Goal: Book appointment/travel/reservation

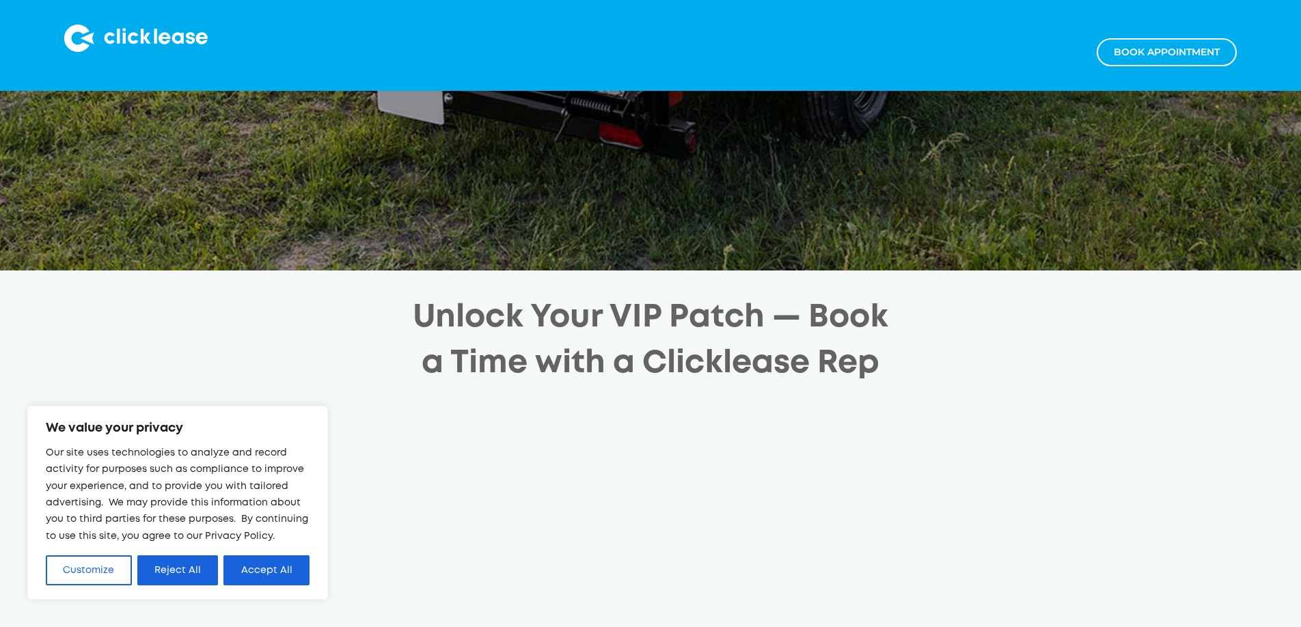
scroll to position [478, 0]
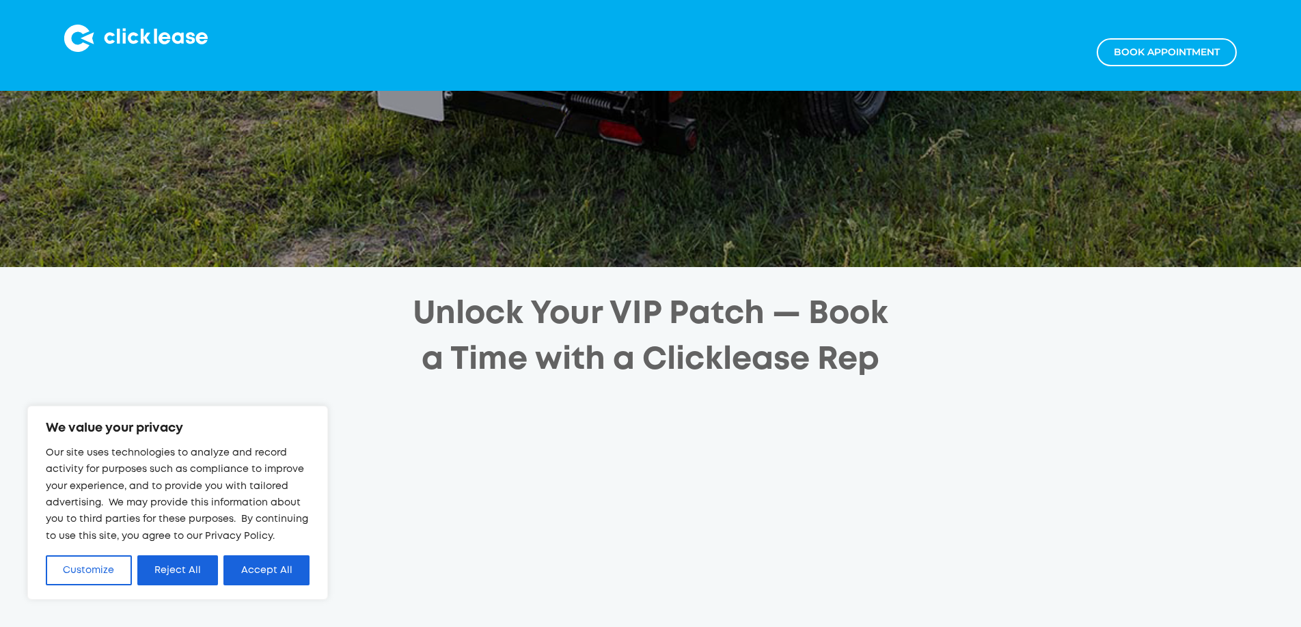
scroll to position [477, 0]
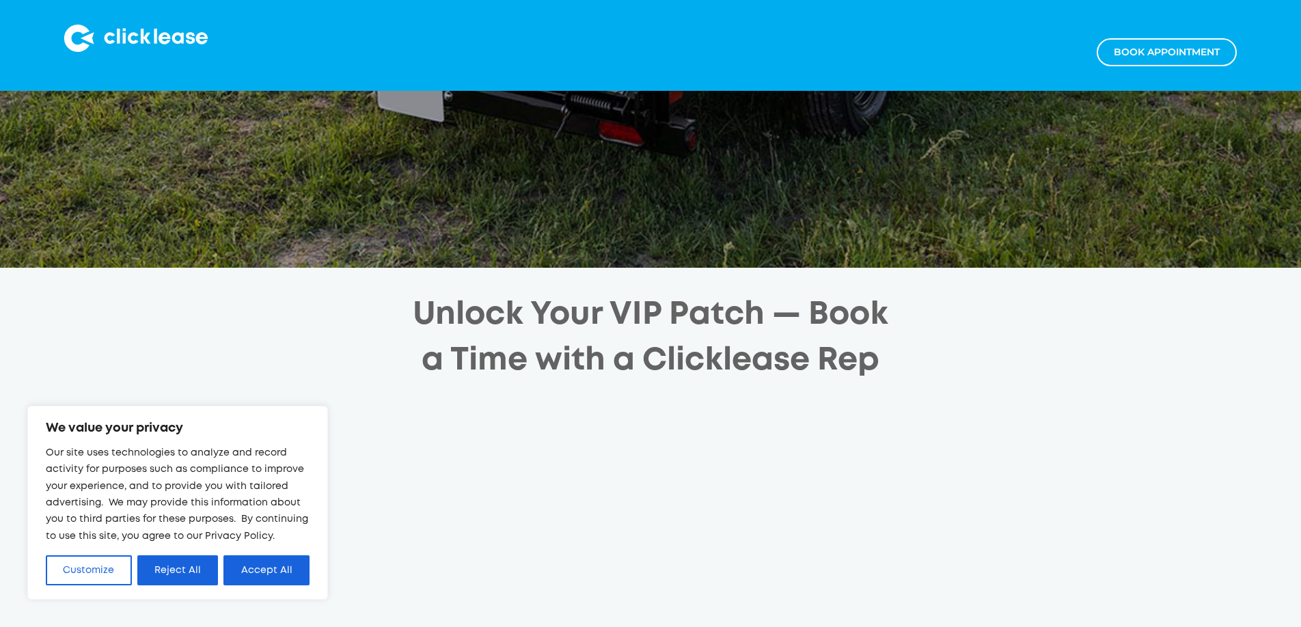
click at [260, 568] on button "Accept All" at bounding box center [266, 570] width 86 height 30
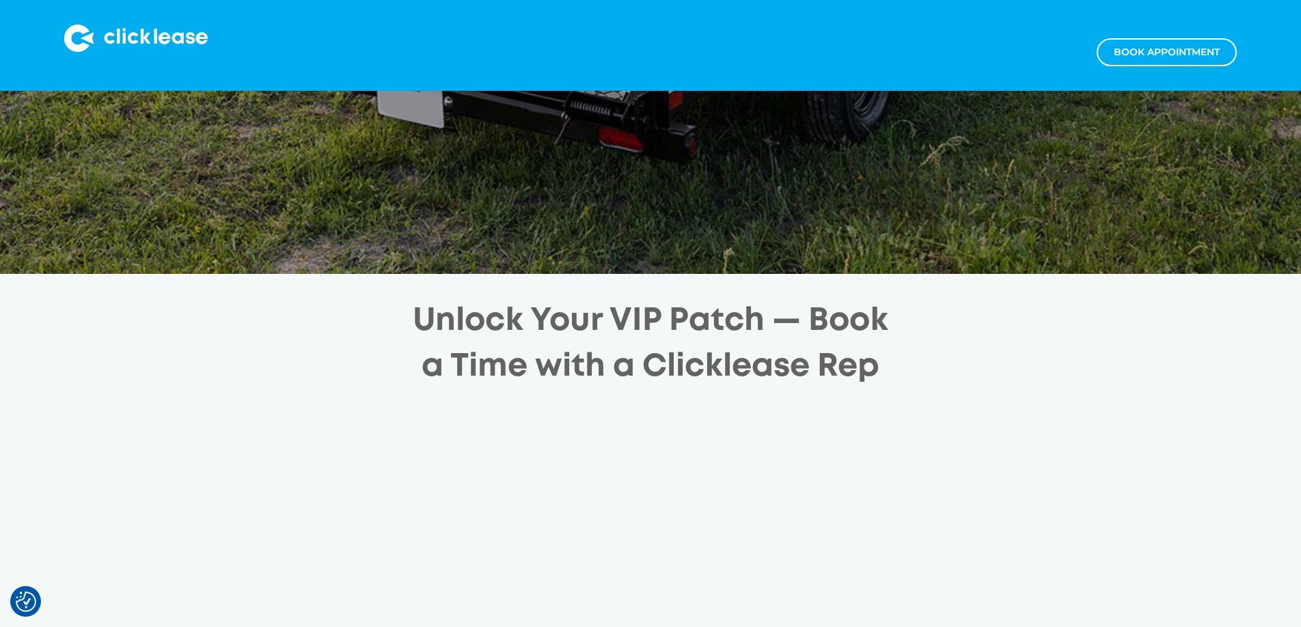
click at [249, 318] on div "Unlock Your VIP Patch — Book a Time with a Clicklease Rep" at bounding box center [650, 332] width 1164 height 117
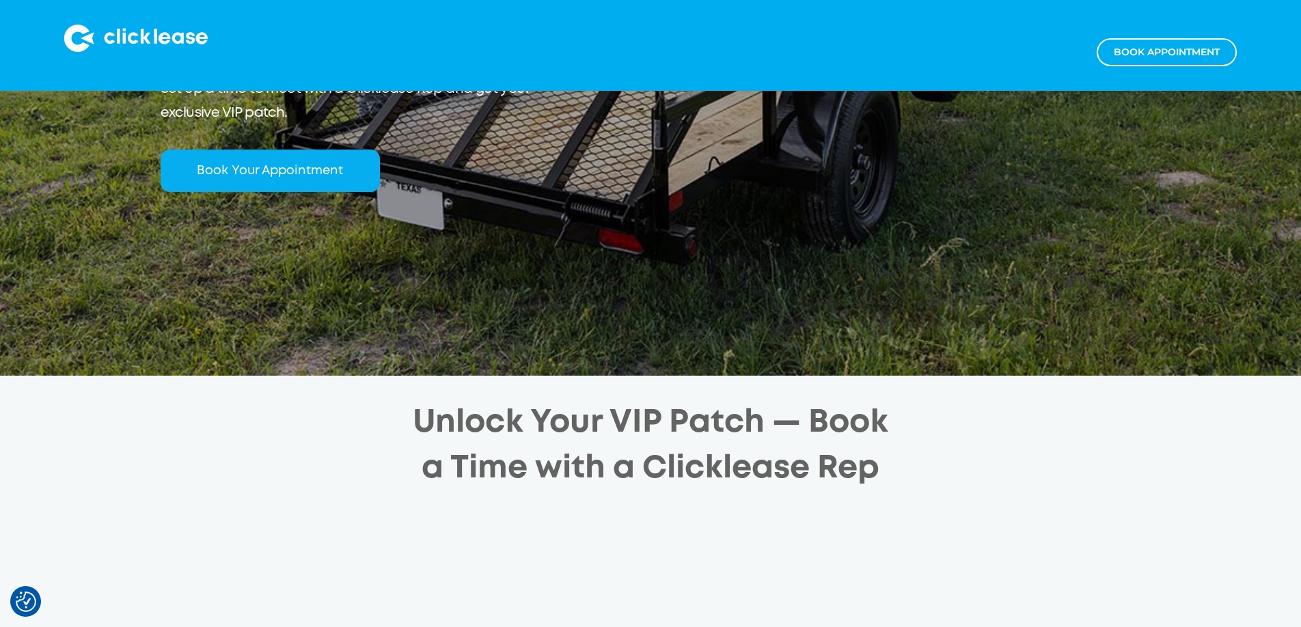
scroll to position [366, 0]
